Goal: Transaction & Acquisition: Obtain resource

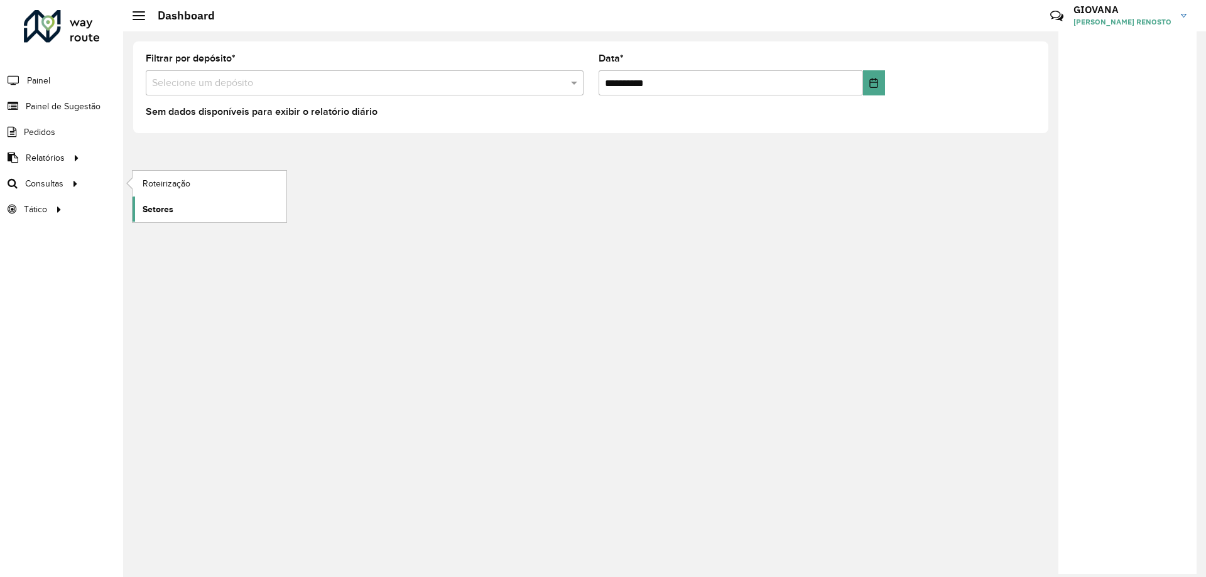
click at [168, 202] on link "Setores" at bounding box center [209, 209] width 154 height 25
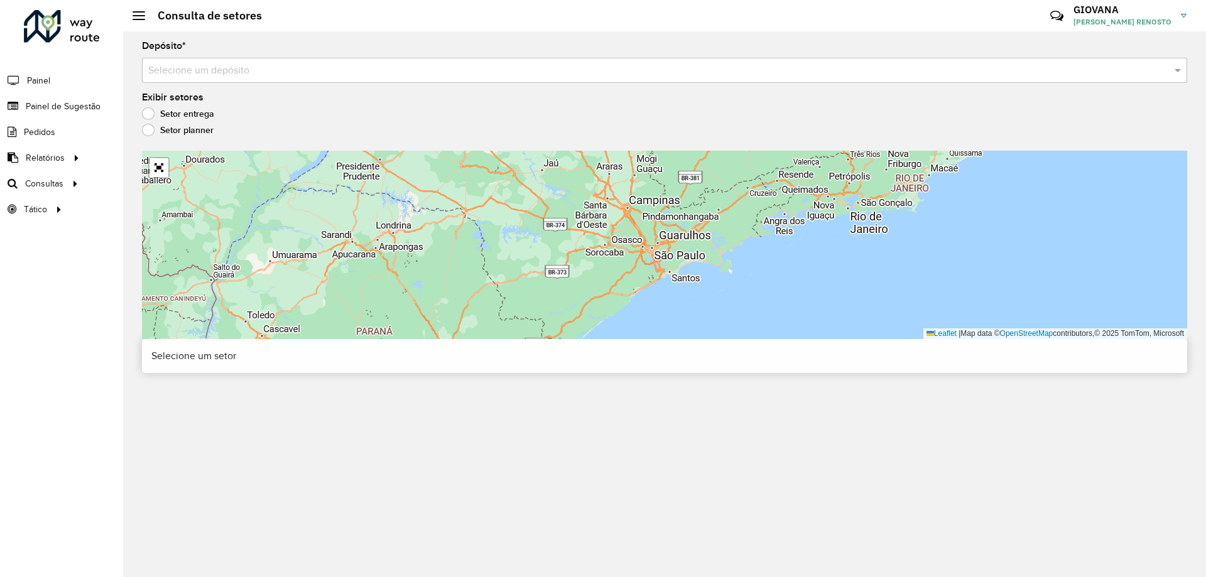
click at [283, 67] on input "text" at bounding box center [651, 70] width 1007 height 15
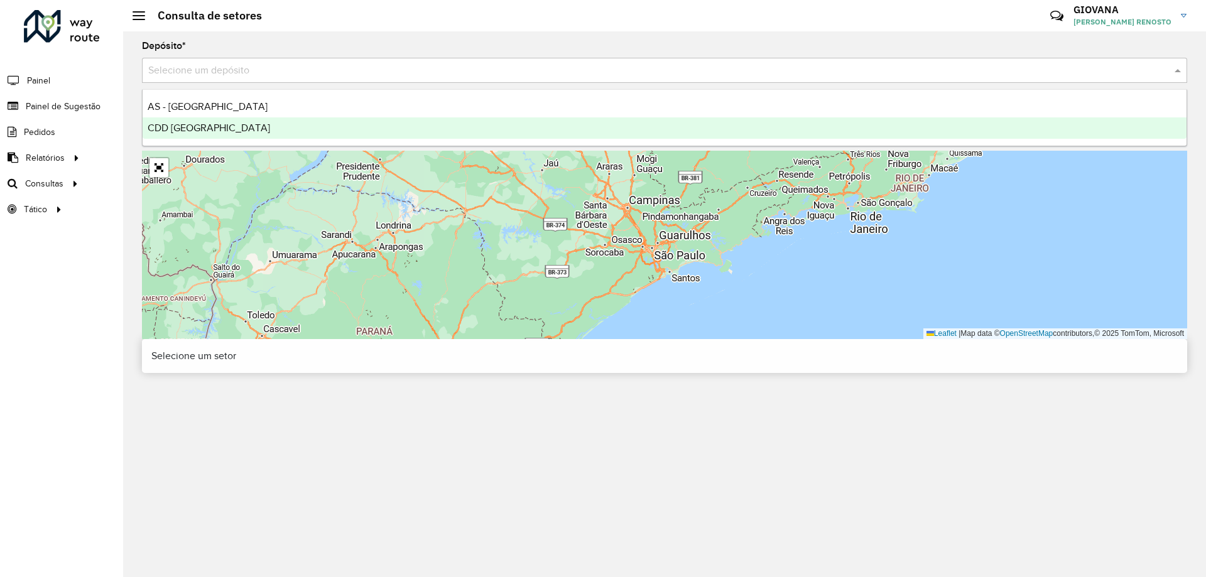
click at [251, 124] on div "CDD [GEOGRAPHIC_DATA]" at bounding box center [665, 127] width 1044 height 21
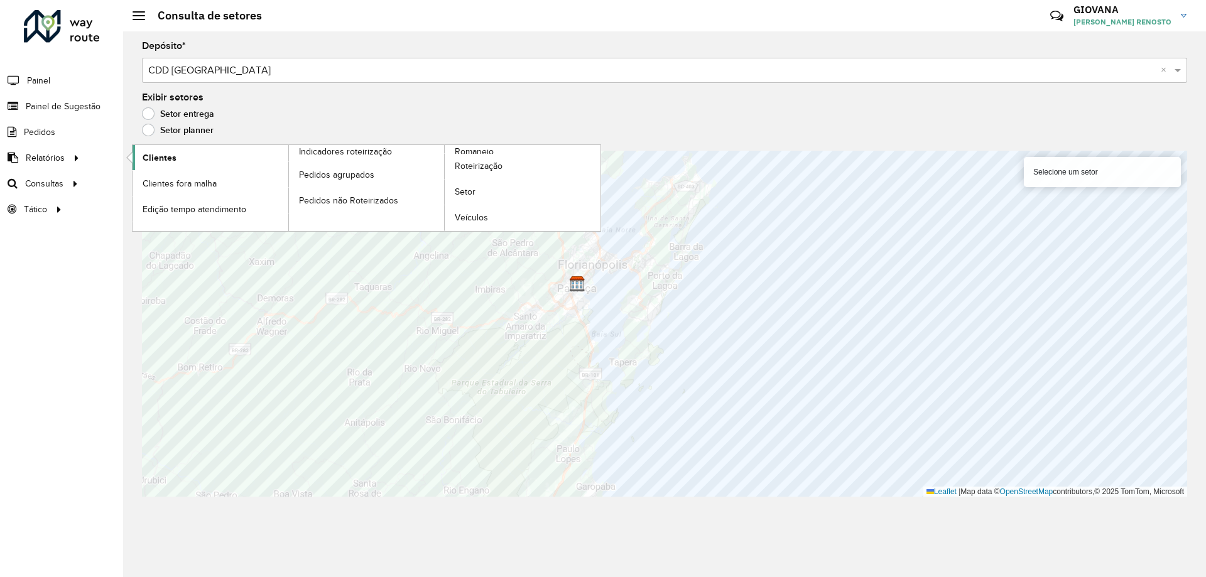
click at [170, 160] on span "Clientes" at bounding box center [160, 157] width 34 height 13
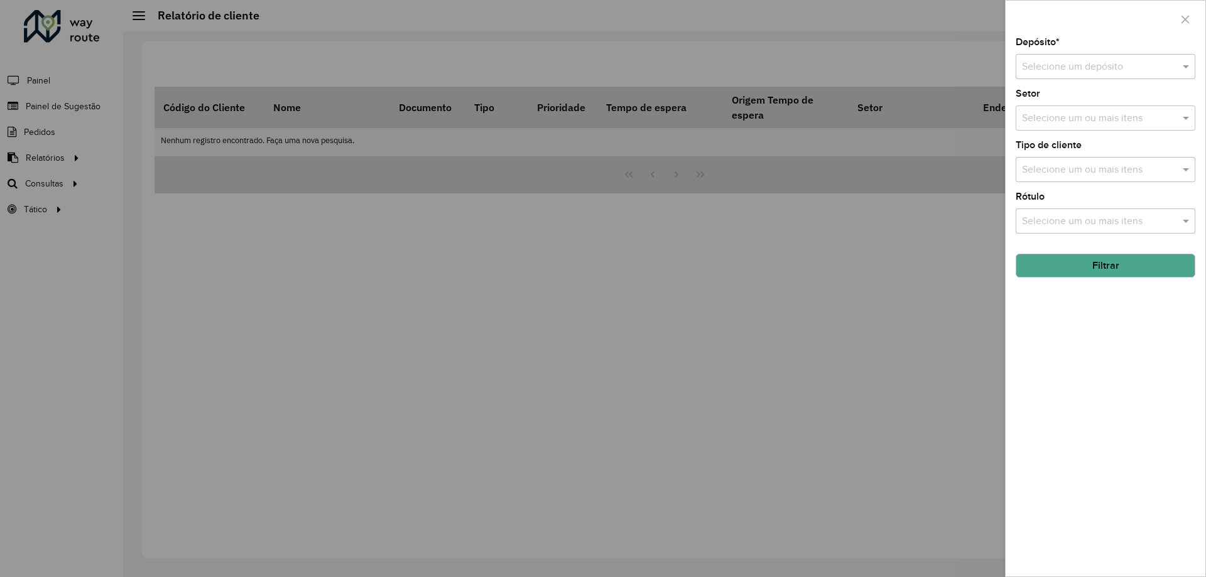
click at [1080, 71] on input "text" at bounding box center [1093, 67] width 142 height 15
click at [1058, 112] on div "AS - [GEOGRAPHIC_DATA]" at bounding box center [1105, 102] width 178 height 21
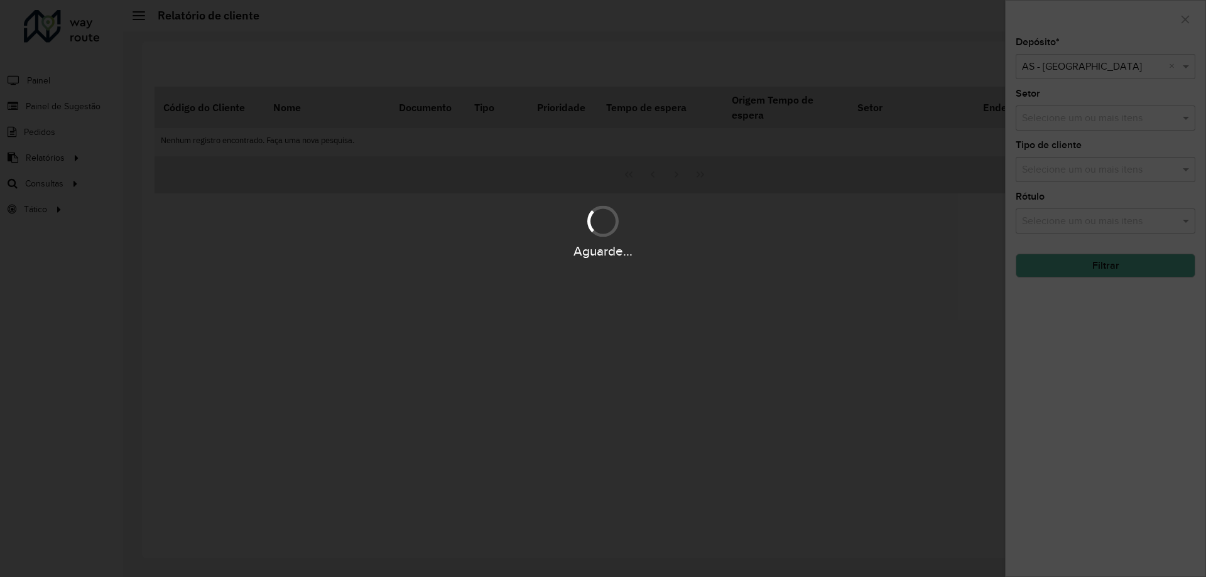
click at [1109, 73] on input "text" at bounding box center [1093, 67] width 142 height 15
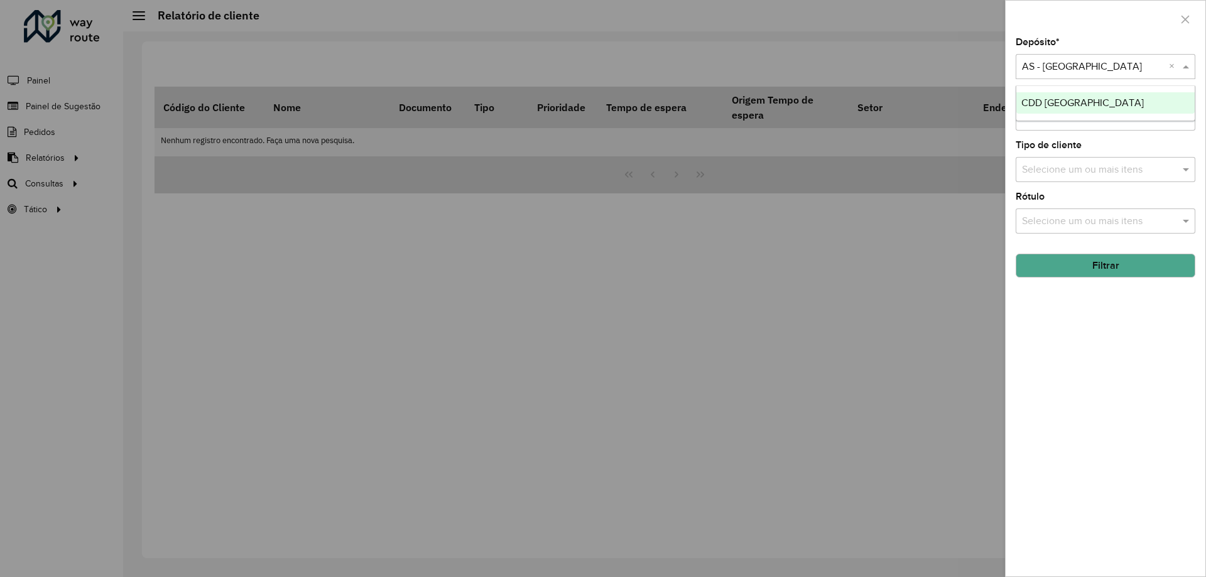
click at [1079, 106] on span "CDD [GEOGRAPHIC_DATA]" at bounding box center [1082, 102] width 122 height 11
click at [1084, 269] on button "Filtrar" at bounding box center [1105, 266] width 180 height 24
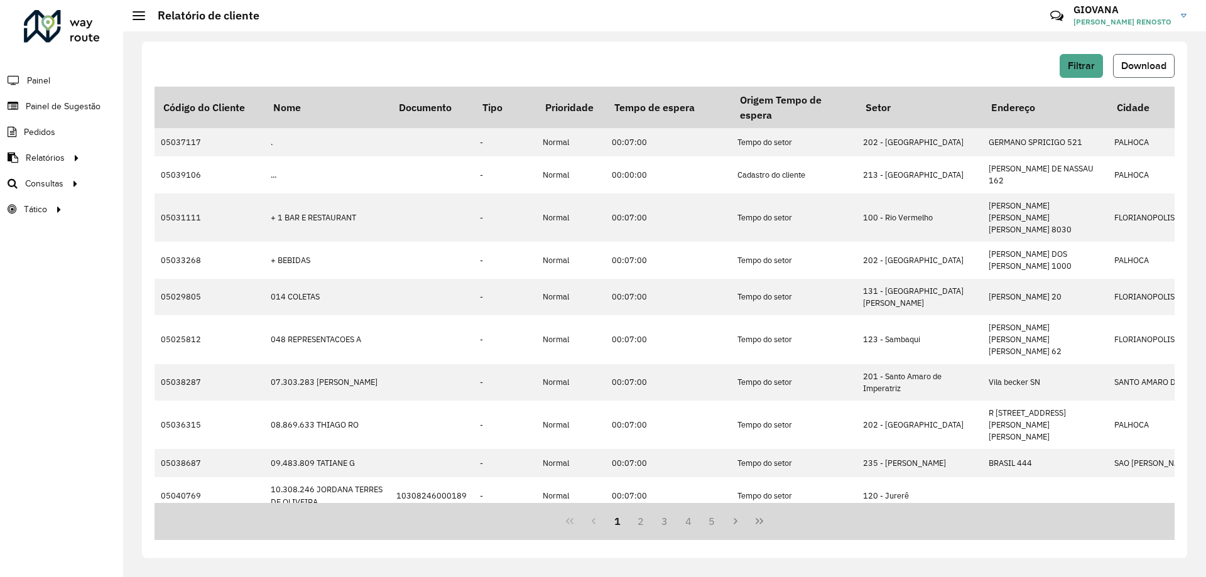
click at [1145, 62] on span "Download" at bounding box center [1143, 65] width 45 height 11
